Goal: Task Accomplishment & Management: Use online tool/utility

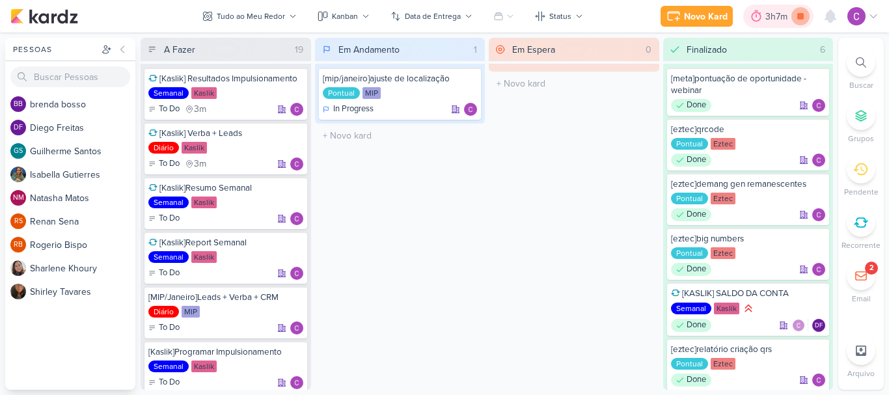
click at [804, 20] on icon at bounding box center [801, 16] width 18 height 18
click at [707, 14] on div "Novo Kard" at bounding box center [724, 17] width 44 height 14
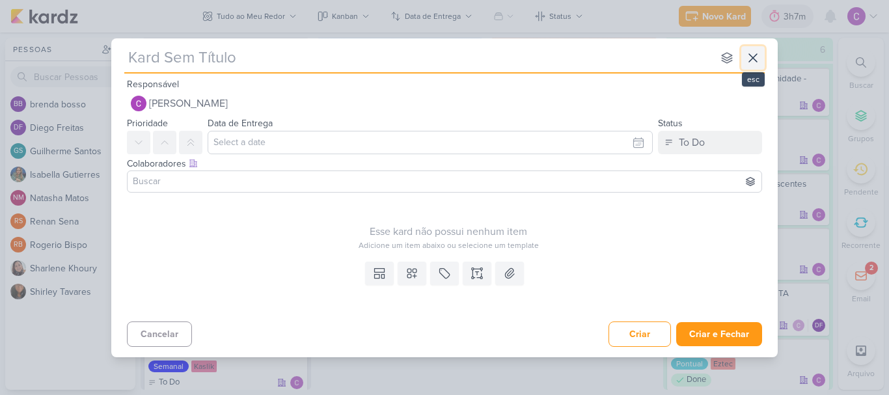
click at [755, 54] on icon at bounding box center [753, 58] width 16 height 16
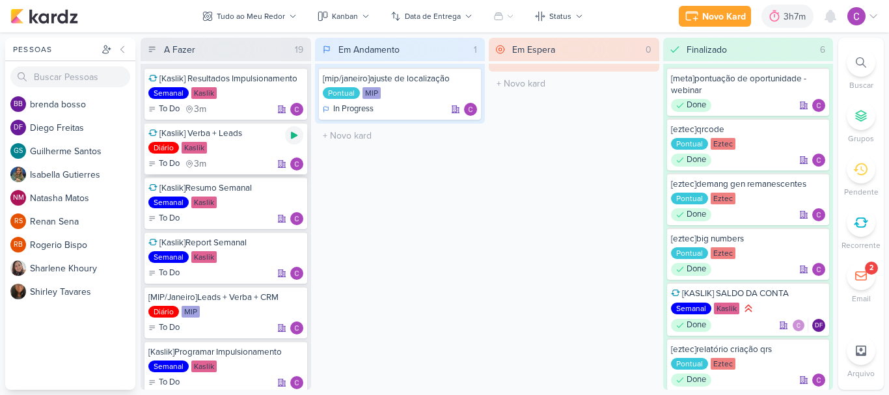
click at [295, 133] on icon at bounding box center [294, 135] width 10 height 10
click at [392, 195] on div "Em Andamento 1 [mip/janeiro]ajuste de localização Pontual MIP In Progress" at bounding box center [400, 214] width 171 height 352
click at [295, 135] on icon at bounding box center [294, 135] width 7 height 7
click at [713, 16] on div "Novo Kard" at bounding box center [721, 17] width 44 height 14
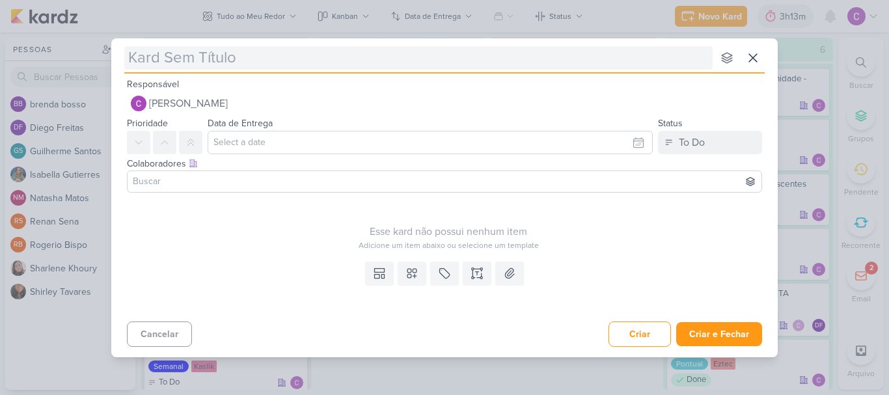
type input "["
type input "[eztec"
type input "[eztec]campanha p"
type input "[eztec]campanha produto s"
type input "[eztec]campanha produto scs"
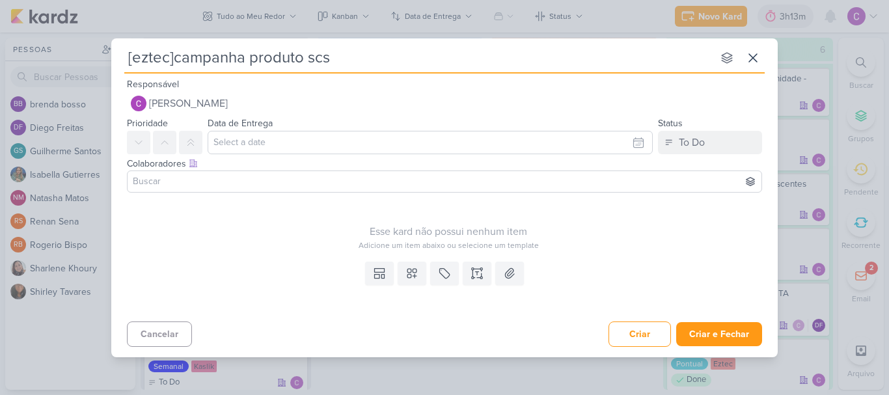
type input "[eztec]campanha produto scs"
click at [719, 139] on button "To Do" at bounding box center [710, 142] width 104 height 23
click at [684, 214] on div "In Progress" at bounding box center [692, 215] width 46 height 14
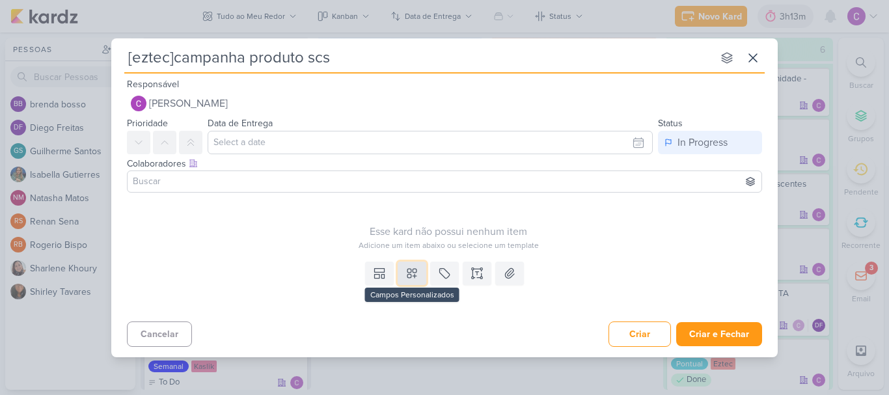
click at [409, 270] on icon at bounding box center [412, 273] width 13 height 13
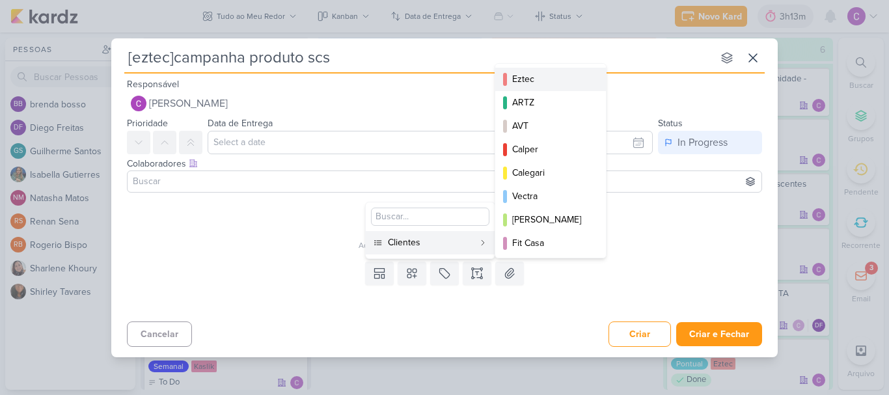
click at [533, 81] on div "Eztec" at bounding box center [551, 79] width 78 height 14
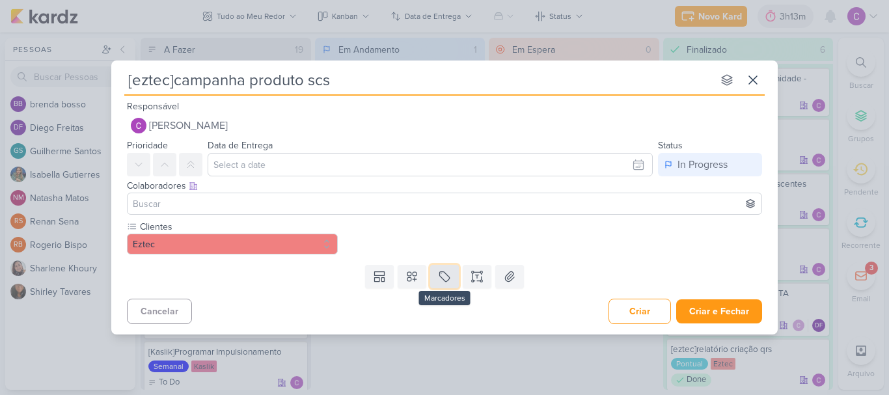
click at [441, 275] on icon at bounding box center [444, 276] width 13 height 13
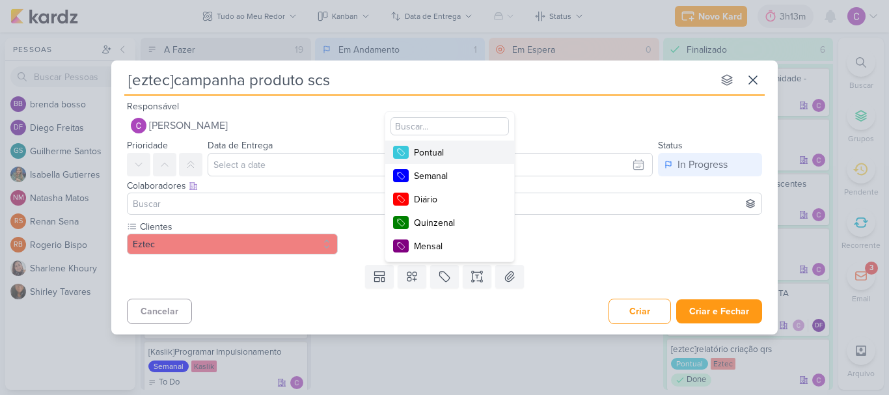
click at [437, 152] on div "Pontual" at bounding box center [456, 153] width 85 height 14
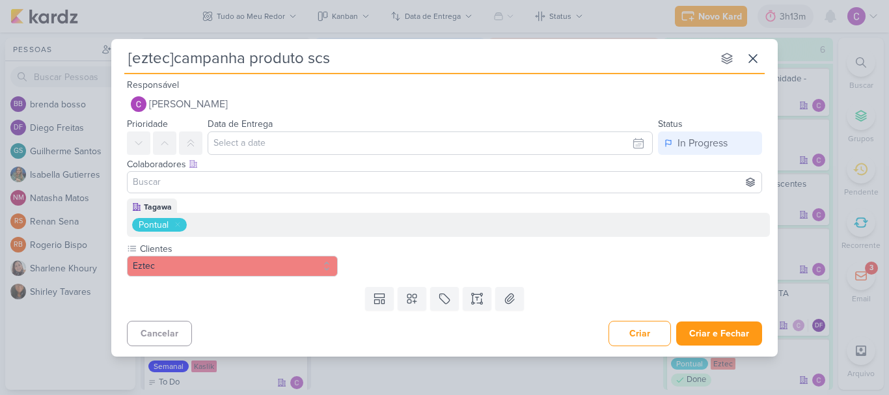
click at [728, 316] on div "Cancelar Criar Criar e Fechar Ctrl + Enter" at bounding box center [444, 332] width 667 height 33
click at [727, 330] on button "Criar e Fechar" at bounding box center [719, 334] width 86 height 24
